Goal: Task Accomplishment & Management: Use online tool/utility

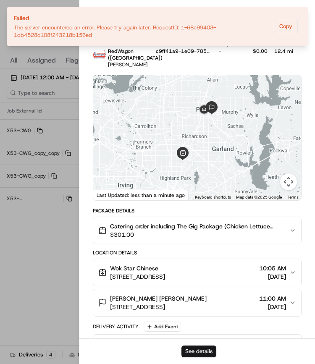
scroll to position [16, 0]
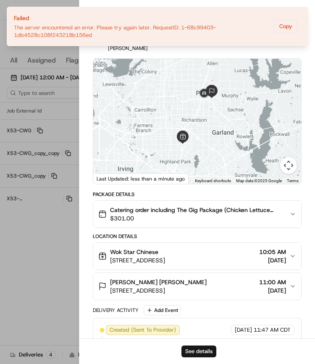
click at [301, 47] on div "Provider RedWagon ([GEOGRAPHIC_DATA]) Sungnam Ha Provider Id c9ff41a9-1e09-785a…" at bounding box center [197, 38] width 209 height 28
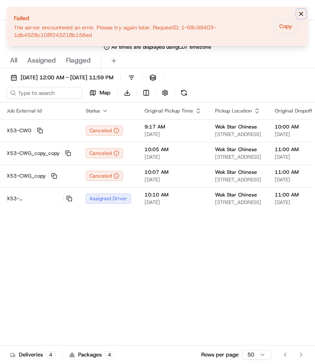
click at [302, 12] on icon "Notifications (F8)" at bounding box center [301, 14] width 7 height 7
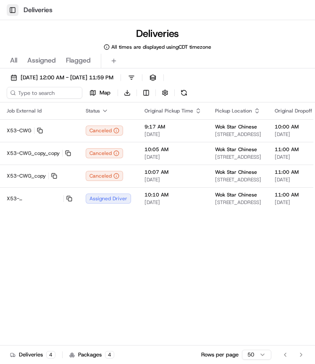
click at [16, 8] on button "Toggle Sidebar" at bounding box center [13, 10] width 12 height 12
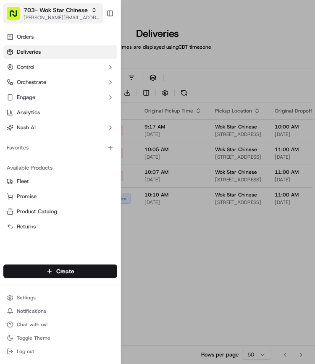
click at [42, 11] on span "703- Wok Star Chinese" at bounding box center [56, 10] width 64 height 8
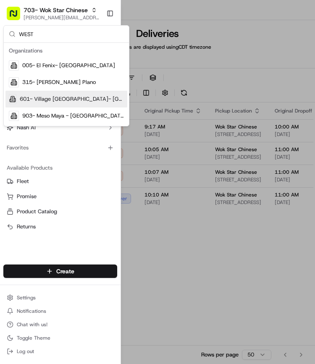
type input "WEST"
click at [44, 98] on span "601- Village [GEOGRAPHIC_DATA]- [GEOGRAPHIC_DATA]" at bounding box center [72, 99] width 104 height 8
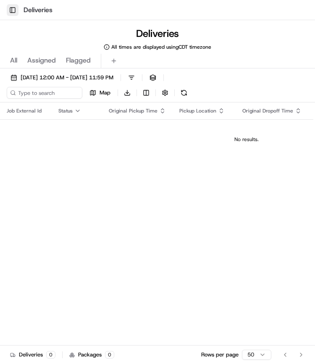
click at [15, 11] on button "Toggle Sidebar" at bounding box center [13, 10] width 12 height 12
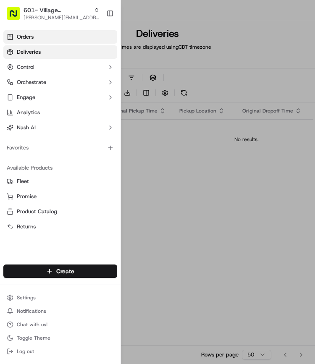
click at [32, 35] on span "Orders" at bounding box center [25, 37] width 17 height 8
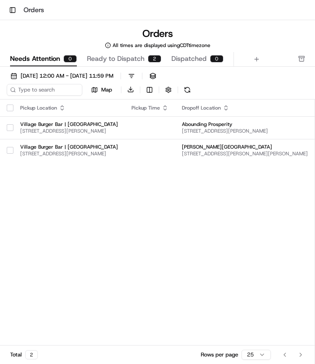
click at [8, 106] on button "button" at bounding box center [10, 108] width 7 height 7
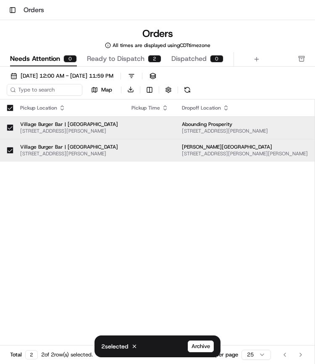
click at [80, 195] on div "Pickup Location Pickup Time Dropoff Location Dropoff Time Order Value Order Det…" at bounding box center [309, 244] width 619 height 289
click at [106, 55] on span "Ready to Dispatch" at bounding box center [116, 59] width 58 height 10
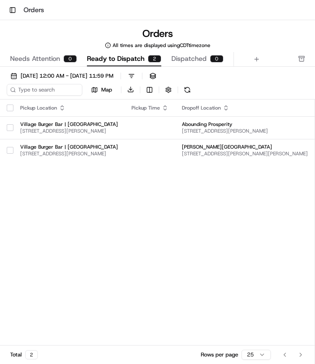
click at [11, 105] on button "button" at bounding box center [10, 108] width 7 height 7
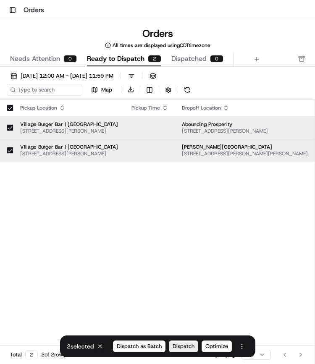
click at [180, 347] on span "Dispatch" at bounding box center [184, 347] width 22 height 8
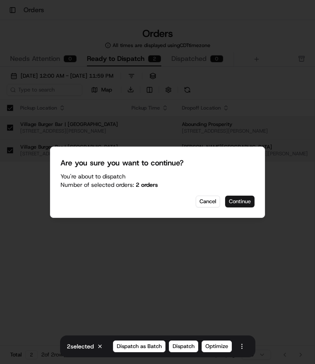
click at [238, 203] on button "Continue" at bounding box center [239, 202] width 29 height 12
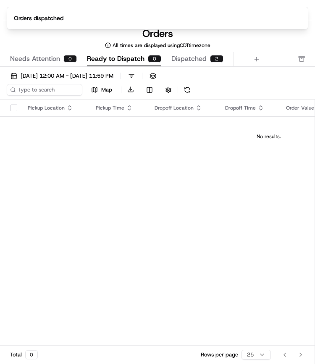
click at [15, 37] on div "Orders All times are displayed using CDT timezone" at bounding box center [157, 38] width 315 height 22
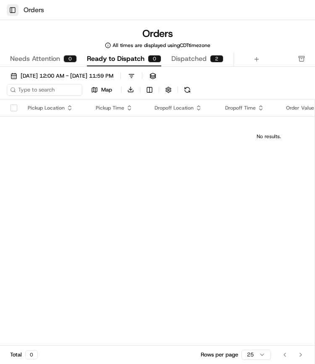
click at [11, 11] on button "Toggle Sidebar" at bounding box center [13, 10] width 12 height 12
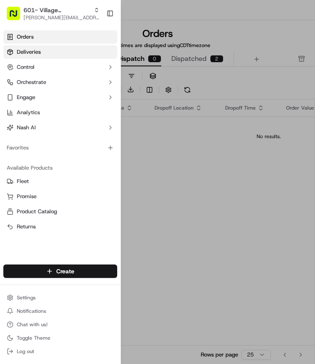
click at [27, 50] on span "Deliveries" at bounding box center [29, 52] width 24 height 8
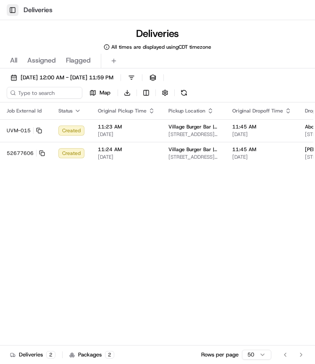
click at [13, 8] on button "Toggle Sidebar" at bounding box center [13, 10] width 12 height 12
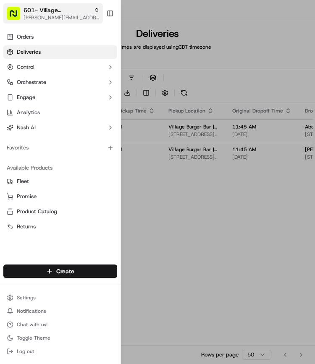
click at [46, 15] on span "[PERSON_NAME][EMAIL_ADDRESS][PERSON_NAME][DOMAIN_NAME]" at bounding box center [62, 17] width 76 height 7
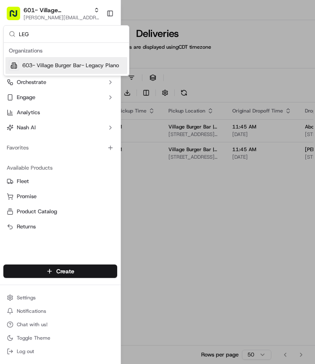
type input "LEG"
click at [67, 63] on span "603- Village Burger Bar- Legacy Plano" at bounding box center [70, 66] width 97 height 8
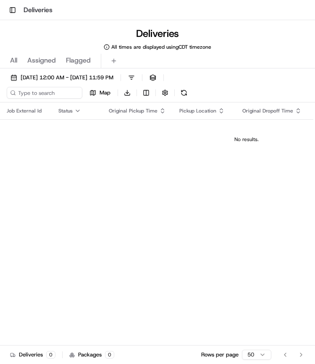
click at [7, 0] on div "Toggle Sidebar Deliveries" at bounding box center [157, 10] width 315 height 20
click at [8, 8] on button "Toggle Sidebar" at bounding box center [13, 10] width 12 height 12
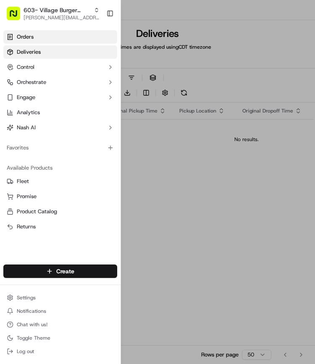
click at [24, 37] on span "Orders" at bounding box center [25, 37] width 17 height 8
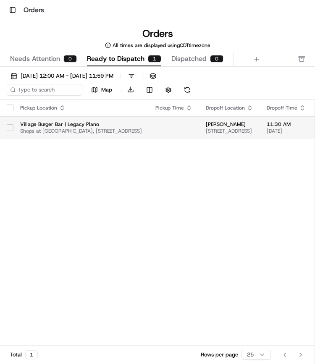
click at [9, 126] on button "button" at bounding box center [10, 127] width 7 height 7
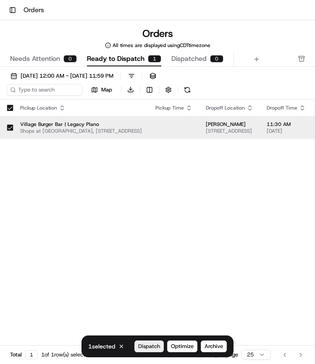
click at [146, 349] on span "Dispatch" at bounding box center [149, 347] width 22 height 8
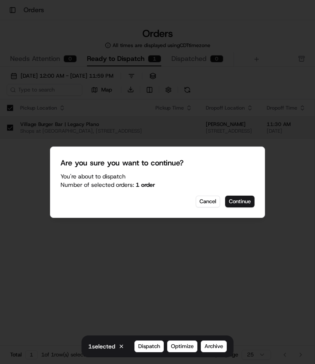
click at [243, 195] on div "Are you sure you want to continue? You're about to Dispatch Number of selected …" at bounding box center [157, 182] width 215 height 71
click at [240, 197] on button "Continue" at bounding box center [239, 202] width 29 height 12
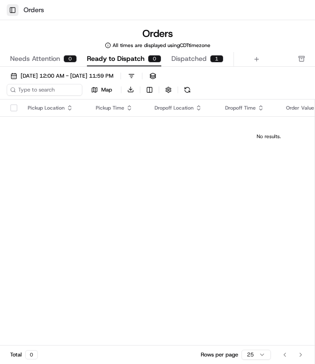
click at [11, 14] on button "Toggle Sidebar" at bounding box center [13, 10] width 12 height 12
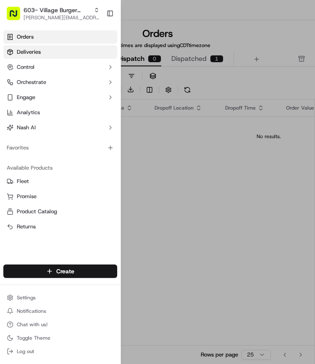
click at [47, 52] on link "Deliveries" at bounding box center [60, 51] width 114 height 13
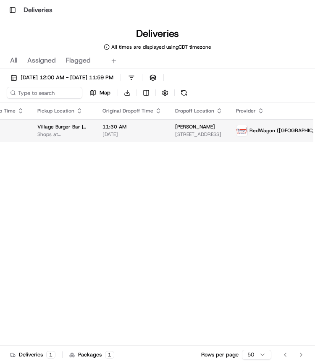
scroll to position [0, 180]
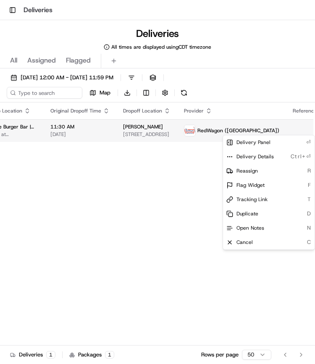
click at [292, 130] on html "Toggle Sidebar Deliveries Deliveries All times are displayed using CDT timezone…" at bounding box center [157, 182] width 315 height 364
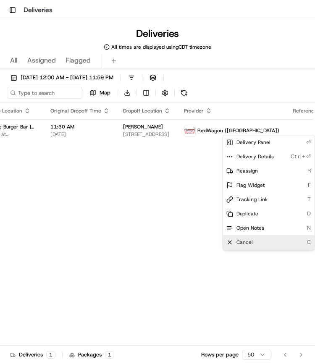
click at [246, 242] on span "Cancel" at bounding box center [245, 242] width 16 height 7
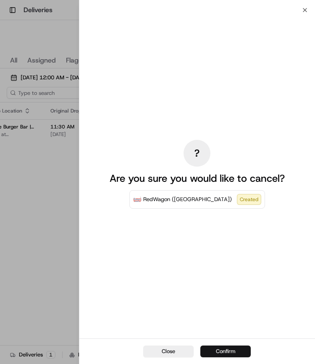
click at [227, 352] on button "Confirm" at bounding box center [225, 352] width 50 height 12
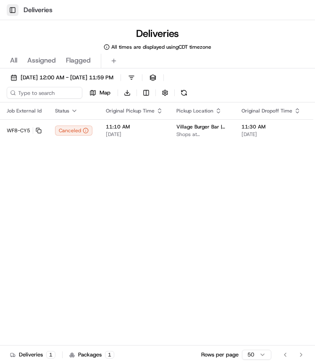
click at [15, 10] on button "Toggle Sidebar" at bounding box center [13, 10] width 12 height 12
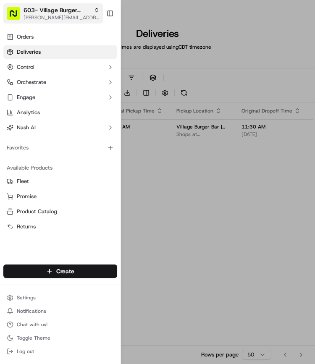
click at [57, 12] on span "603- Village Burger Bar- Legacy Plano" at bounding box center [57, 10] width 67 height 8
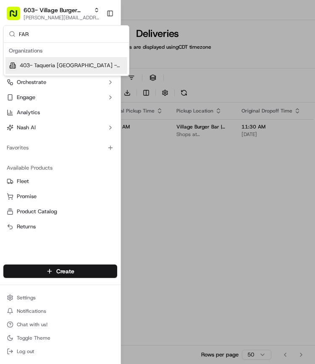
type input "FAR"
click at [55, 60] on div "403- Taqueria [GEOGRAPHIC_DATA] - [GEOGRAPHIC_DATA]" at bounding box center [66, 65] width 122 height 17
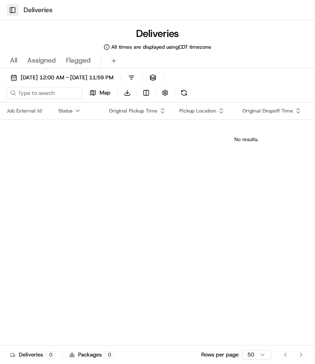
click at [15, 11] on button "Toggle Sidebar" at bounding box center [13, 10] width 12 height 12
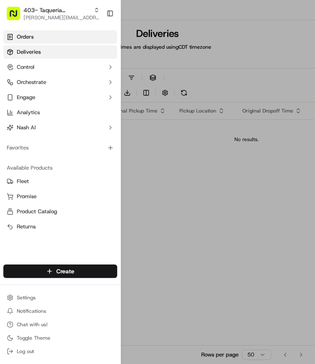
click at [29, 40] on span "Orders" at bounding box center [25, 37] width 17 height 8
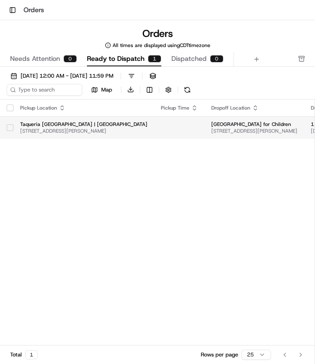
click at [9, 126] on button "button" at bounding box center [10, 127] width 7 height 7
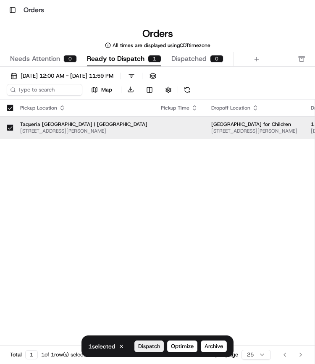
click at [150, 350] on span "Dispatch" at bounding box center [149, 347] width 22 height 8
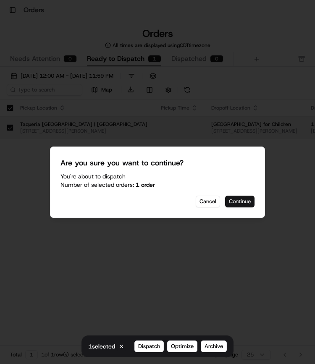
click at [246, 201] on button "Continue" at bounding box center [239, 202] width 29 height 12
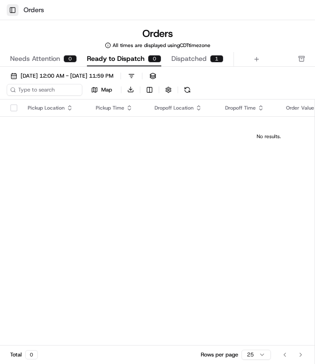
click at [14, 12] on button "Toggle Sidebar" at bounding box center [13, 10] width 12 height 12
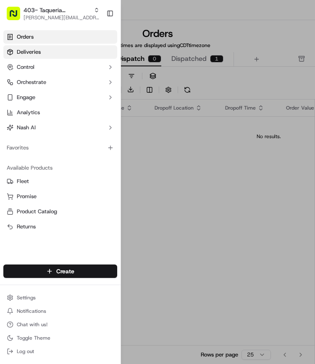
click at [23, 47] on link "Deliveries" at bounding box center [60, 51] width 114 height 13
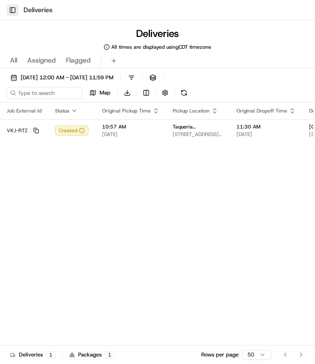
click at [12, 6] on button "Toggle Sidebar" at bounding box center [13, 10] width 12 height 12
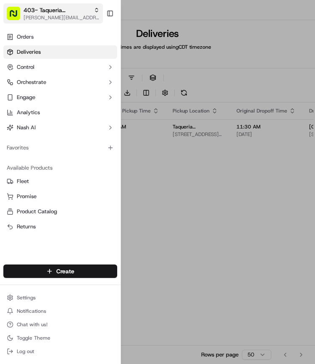
click at [34, 19] on span "[PERSON_NAME][EMAIL_ADDRESS][PERSON_NAME][DOMAIN_NAME]" at bounding box center [62, 17] width 76 height 7
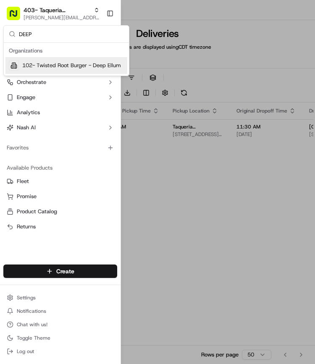
type input "DEEP"
click at [58, 69] on div "102- Twisted Root Burger - Deep Ellum" at bounding box center [66, 65] width 122 height 17
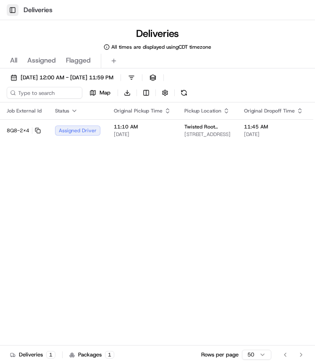
click at [14, 6] on button "Toggle Sidebar" at bounding box center [13, 10] width 12 height 12
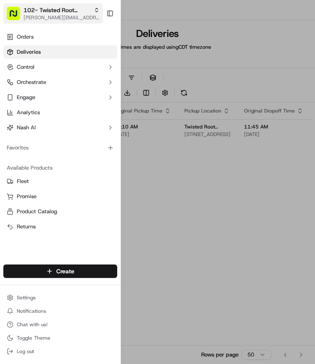
click at [47, 14] on span "102- Twisted Root Burger - Deep Ellum" at bounding box center [57, 10] width 67 height 8
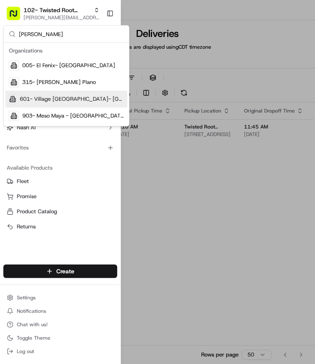
type input "[PERSON_NAME]"
click at [60, 103] on div "601- Village [GEOGRAPHIC_DATA]- [GEOGRAPHIC_DATA]" at bounding box center [66, 99] width 122 height 17
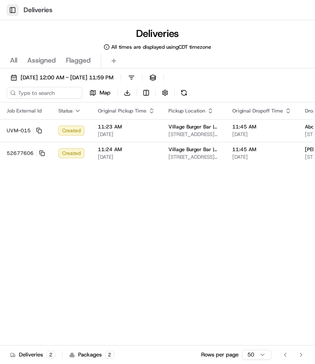
click at [13, 10] on button "Toggle Sidebar" at bounding box center [13, 10] width 12 height 12
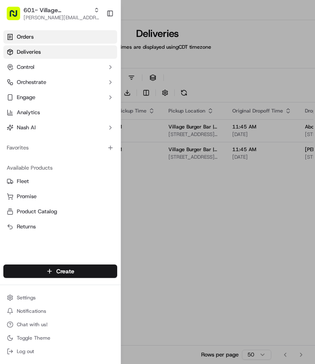
click at [31, 40] on span "Orders" at bounding box center [25, 37] width 17 height 8
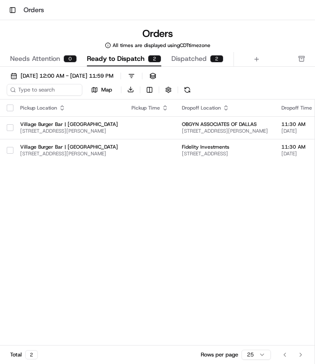
click at [11, 108] on button "button" at bounding box center [10, 108] width 7 height 7
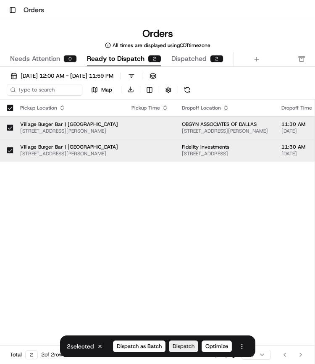
click at [180, 345] on span "Dispatch" at bounding box center [184, 347] width 22 height 8
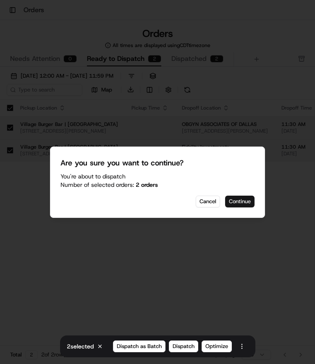
click at [238, 199] on button "Continue" at bounding box center [239, 202] width 29 height 12
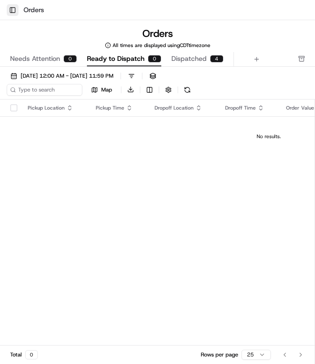
click at [13, 11] on button "Toggle Sidebar" at bounding box center [13, 10] width 12 height 12
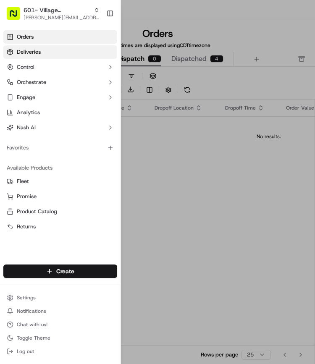
click at [42, 54] on link "Deliveries" at bounding box center [60, 51] width 114 height 13
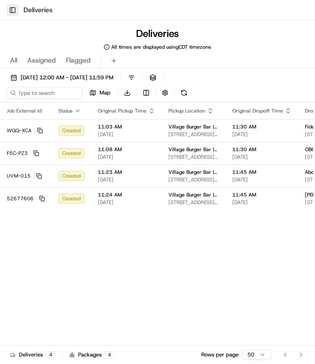
click at [11, 15] on button "Toggle Sidebar" at bounding box center [13, 10] width 12 height 12
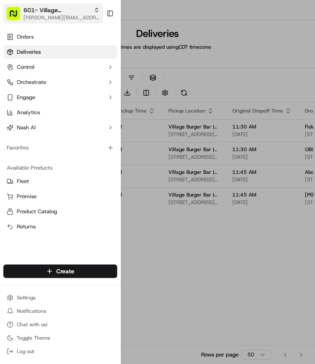
click at [38, 19] on span "[PERSON_NAME][EMAIL_ADDRESS][PERSON_NAME][DOMAIN_NAME]" at bounding box center [62, 17] width 76 height 7
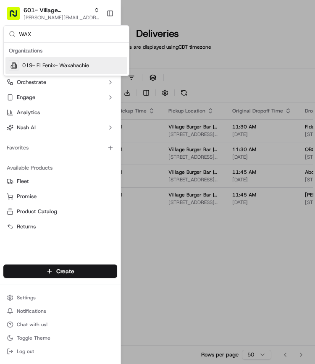
type input "WAX"
click at [71, 60] on div "019- El Fenix- Waxahachie" at bounding box center [66, 65] width 122 height 17
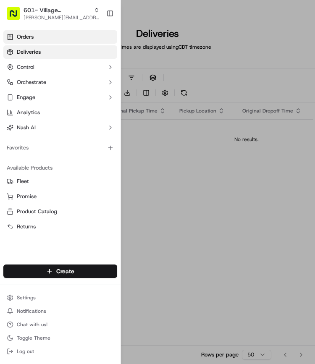
click at [42, 39] on link "Orders" at bounding box center [60, 36] width 114 height 13
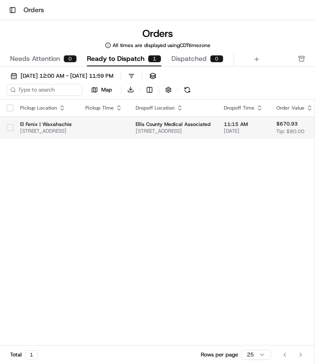
click at [9, 129] on button "button" at bounding box center [10, 127] width 7 height 7
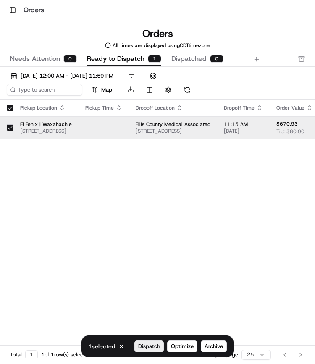
click at [145, 350] on button "Dispatch" at bounding box center [148, 347] width 29 height 12
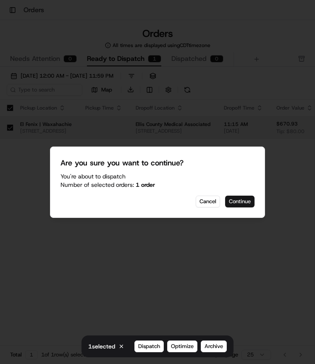
click at [239, 202] on button "Continue" at bounding box center [239, 202] width 29 height 12
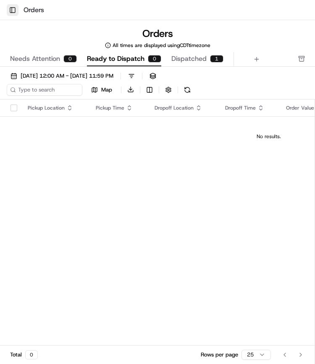
click at [14, 8] on button "Toggle Sidebar" at bounding box center [13, 10] width 12 height 12
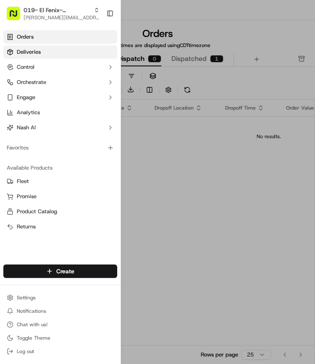
click at [42, 53] on link "Deliveries" at bounding box center [60, 51] width 114 height 13
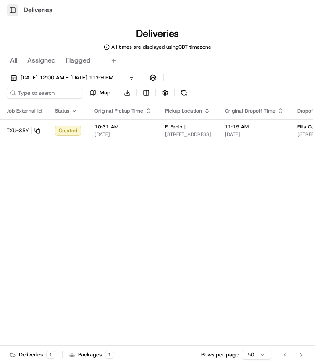
click at [11, 13] on button "Toggle Sidebar" at bounding box center [13, 10] width 12 height 12
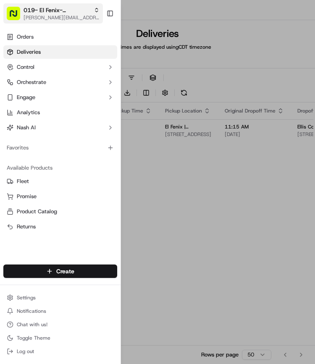
click at [39, 11] on span "019- El Fenix- Waxahachie" at bounding box center [57, 10] width 67 height 8
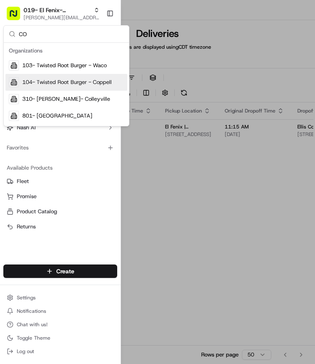
type input "CO"
click at [68, 84] on span "104- Twisted Root Burger - Coppell" at bounding box center [66, 83] width 89 height 8
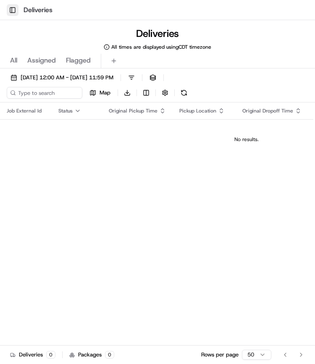
click at [13, 8] on button "Toggle Sidebar" at bounding box center [13, 10] width 12 height 12
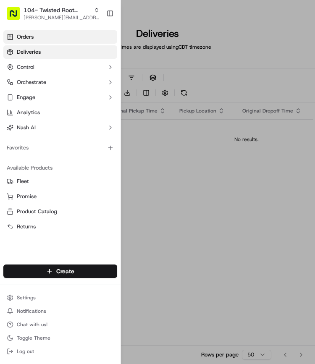
click at [27, 34] on span "Orders" at bounding box center [25, 37] width 17 height 8
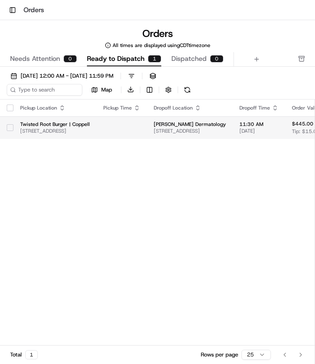
click at [10, 127] on button "button" at bounding box center [10, 127] width 7 height 7
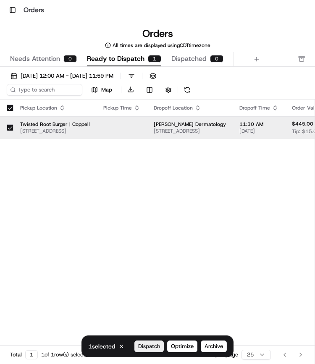
click at [145, 344] on span "Dispatch" at bounding box center [149, 347] width 22 height 8
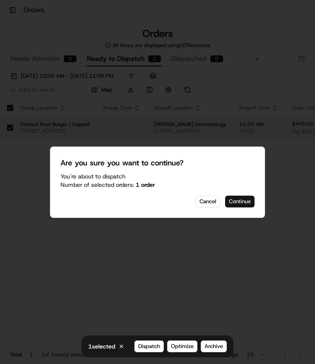
click at [237, 203] on button "Continue" at bounding box center [239, 202] width 29 height 12
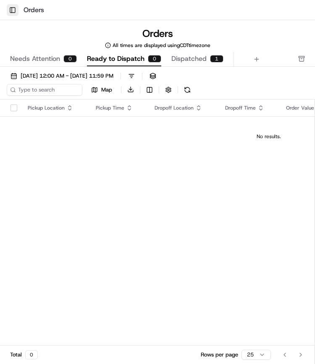
click at [11, 11] on button "Toggle Sidebar" at bounding box center [13, 10] width 12 height 12
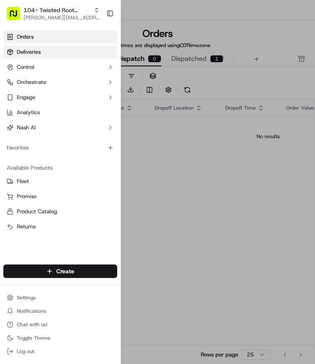
click at [43, 55] on link "Deliveries" at bounding box center [60, 51] width 114 height 13
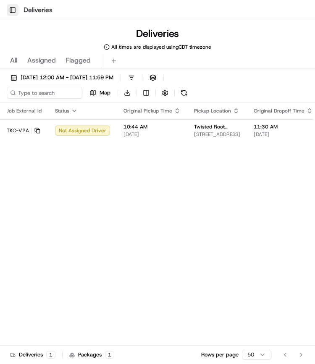
click at [13, 11] on button "Toggle Sidebar" at bounding box center [13, 10] width 12 height 12
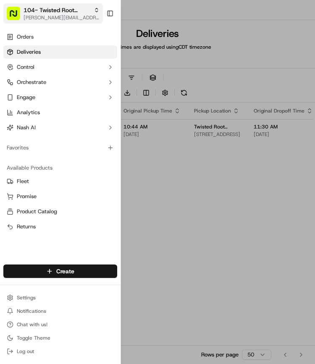
click at [48, 14] on span "[PERSON_NAME][EMAIL_ADDRESS][PERSON_NAME][DOMAIN_NAME]" at bounding box center [62, 17] width 76 height 7
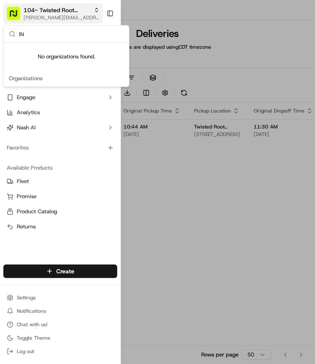
type input "I"
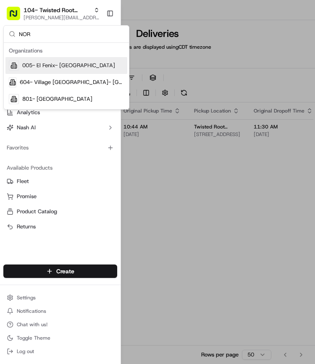
type input "NOR"
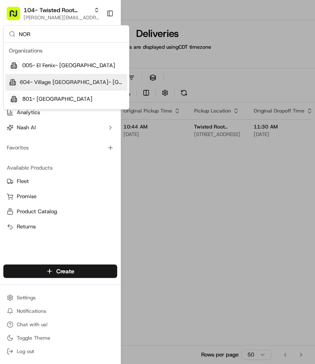
click at [50, 81] on span "604- Village [GEOGRAPHIC_DATA]- [GEOGRAPHIC_DATA]" at bounding box center [72, 83] width 104 height 8
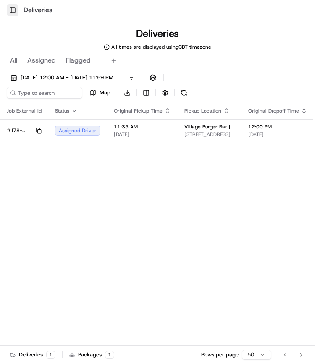
click at [13, 10] on button "Toggle Sidebar" at bounding box center [13, 10] width 12 height 12
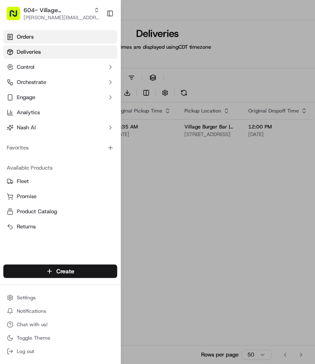
click at [24, 33] on span "Orders" at bounding box center [25, 37] width 17 height 8
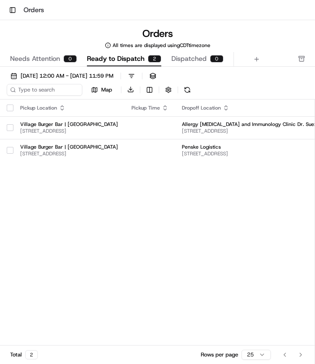
click at [10, 105] on button "button" at bounding box center [10, 108] width 7 height 7
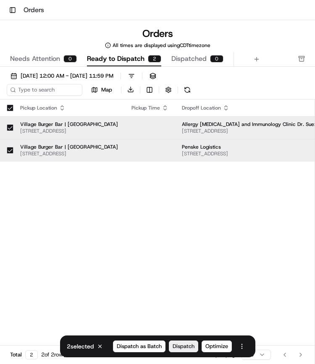
click at [178, 344] on span "Dispatch" at bounding box center [184, 347] width 22 height 8
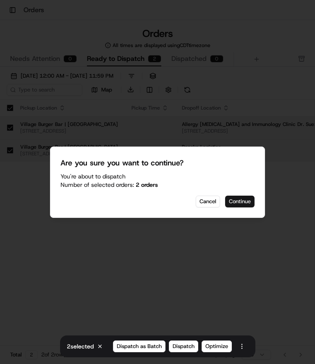
click at [239, 207] on button "Continue" at bounding box center [239, 202] width 29 height 12
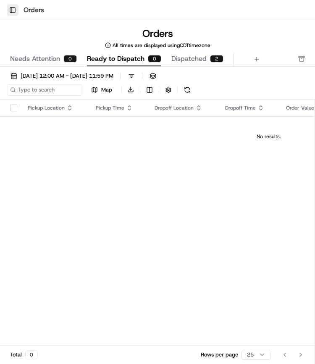
click at [15, 16] on button "Toggle Sidebar" at bounding box center [13, 10] width 12 height 12
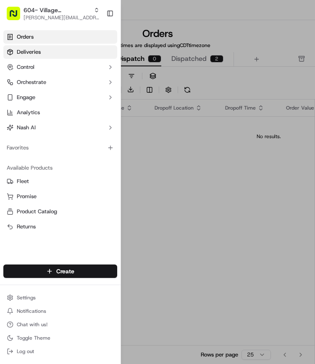
click at [40, 54] on span "Deliveries" at bounding box center [29, 52] width 24 height 8
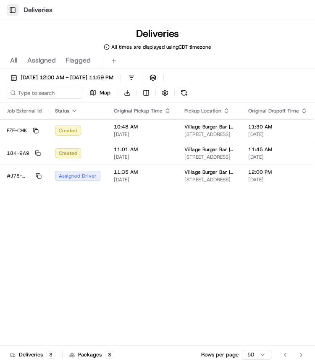
click at [18, 8] on button "Toggle Sidebar" at bounding box center [13, 10] width 12 height 12
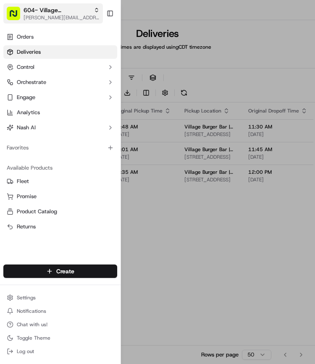
click at [21, 20] on button "604- Village [GEOGRAPHIC_DATA]- [GEOGRAPHIC_DATA] [PERSON_NAME][EMAIL_ADDRESS][…" at bounding box center [53, 13] width 100 height 20
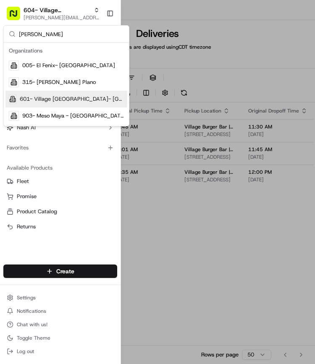
type input "[PERSON_NAME]"
click at [35, 105] on div "601- Village [GEOGRAPHIC_DATA]- [GEOGRAPHIC_DATA]" at bounding box center [66, 99] width 122 height 17
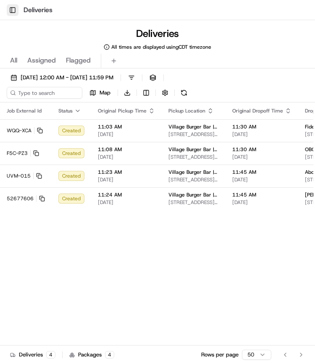
click at [10, 10] on button "Toggle Sidebar" at bounding box center [13, 10] width 12 height 12
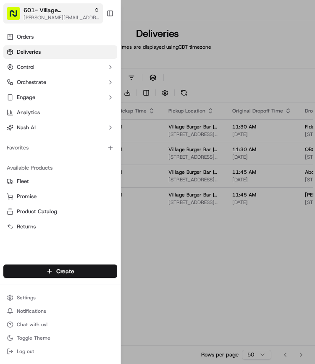
click at [41, 18] on span "[PERSON_NAME][EMAIL_ADDRESS][PERSON_NAME][DOMAIN_NAME]" at bounding box center [62, 17] width 76 height 7
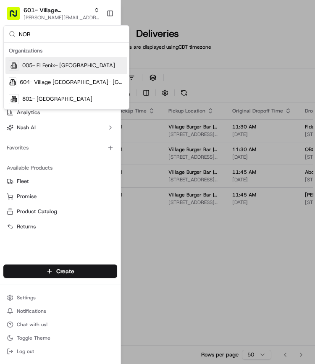
type input "NOR"
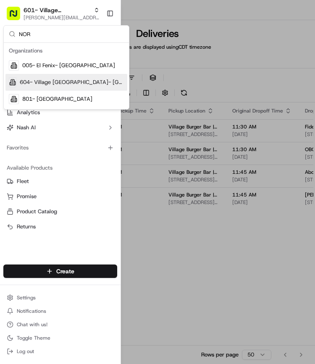
click at [50, 74] on div "604- Village [GEOGRAPHIC_DATA]- [GEOGRAPHIC_DATA]" at bounding box center [66, 82] width 122 height 17
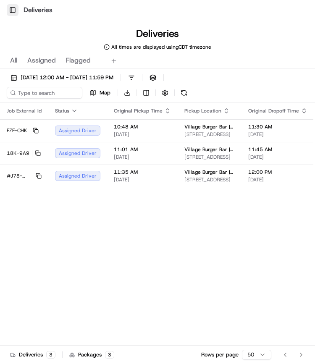
click at [15, 10] on button "Toggle Sidebar" at bounding box center [13, 10] width 12 height 12
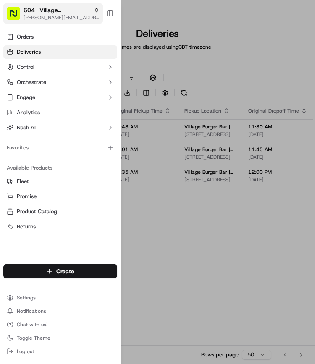
click at [72, 16] on span "[PERSON_NAME][EMAIL_ADDRESS][PERSON_NAME][DOMAIN_NAME]" at bounding box center [62, 17] width 76 height 7
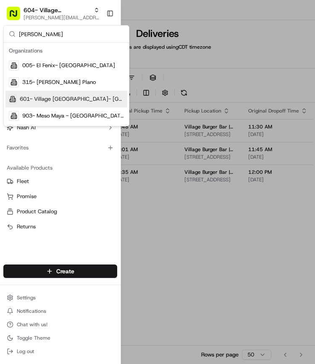
type input "[PERSON_NAME]"
click at [61, 97] on span "601- Village [GEOGRAPHIC_DATA]- [GEOGRAPHIC_DATA]" at bounding box center [72, 99] width 104 height 8
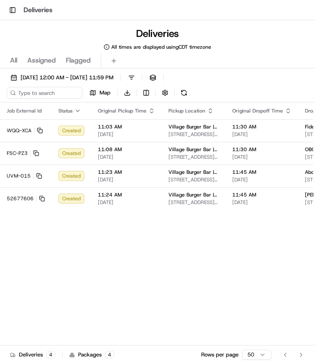
click at [36, 13] on h1 "Deliveries" at bounding box center [38, 10] width 29 height 10
click at [15, 11] on button "Toggle Sidebar" at bounding box center [13, 10] width 12 height 12
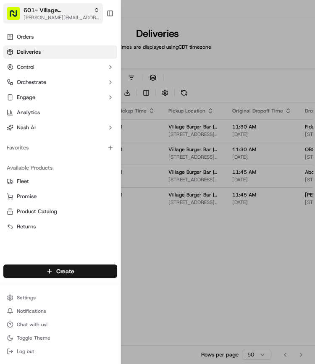
click at [43, 18] on span "[PERSON_NAME][EMAIL_ADDRESS][PERSON_NAME][DOMAIN_NAME]" at bounding box center [62, 17] width 76 height 7
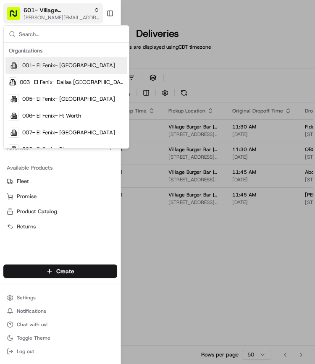
type input "W"
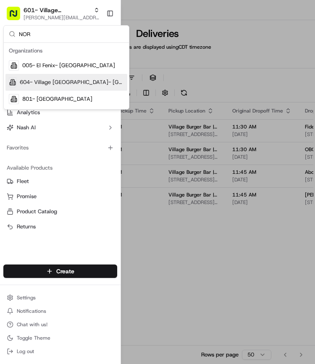
type input "NOR"
click at [49, 85] on span "604- Village [GEOGRAPHIC_DATA]- [GEOGRAPHIC_DATA]" at bounding box center [72, 83] width 104 height 8
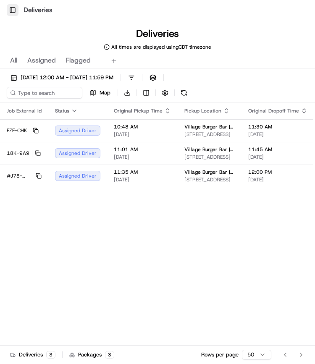
click at [16, 10] on button "Toggle Sidebar" at bounding box center [13, 10] width 12 height 12
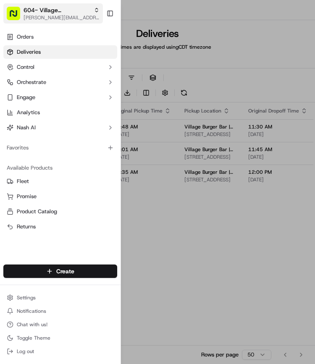
click at [53, 16] on span "[PERSON_NAME][EMAIL_ADDRESS][PERSON_NAME][DOMAIN_NAME]" at bounding box center [62, 17] width 76 height 7
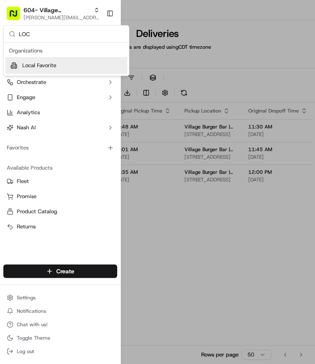
type input "LOC"
click at [47, 67] on span "Local Favorite" at bounding box center [39, 66] width 34 height 8
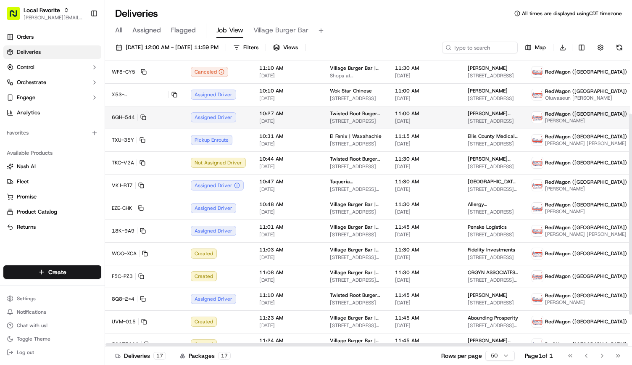
scroll to position [81, 0]
